Goal: Check status

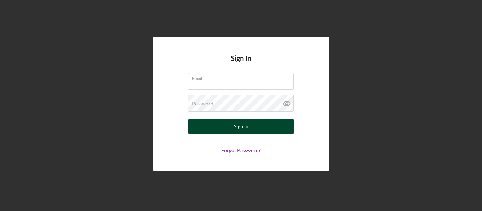
type input "[EMAIL_ADDRESS][DOMAIN_NAME]"
click at [242, 129] on div "Sign In" at bounding box center [241, 127] width 14 height 14
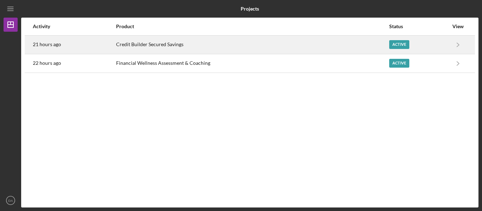
click at [401, 41] on div "Active" at bounding box center [399, 44] width 20 height 9
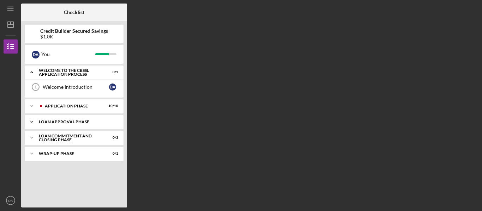
click at [83, 121] on div "Loan Approval Phase" at bounding box center [77, 122] width 76 height 4
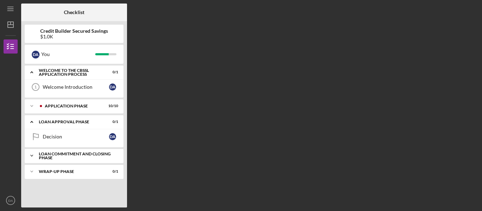
click at [84, 155] on div "Loan Commitment and Closing Phase" at bounding box center [77, 156] width 76 height 8
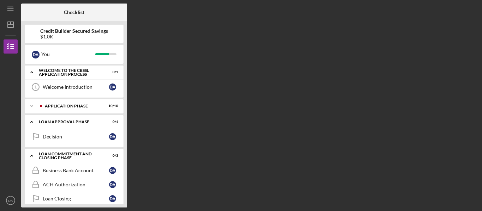
click at [165, 145] on div "Checklist Credit Builder Secured Savings $1.0K D A You Icon/Expander Welcome to…" at bounding box center [249, 106] width 457 height 204
